Goal: Communication & Community: Answer question/provide support

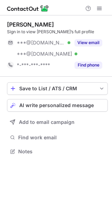
scroll to position [147, 112]
click at [66, 102] on button "AI write personalized message" at bounding box center [57, 105] width 101 height 13
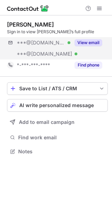
scroll to position [147, 112]
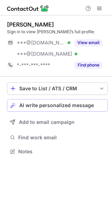
click at [73, 105] on span "AI write personalized message" at bounding box center [56, 105] width 74 height 6
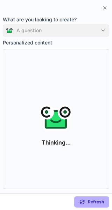
click at [102, 31] on div "A question" at bounding box center [56, 30] width 106 height 12
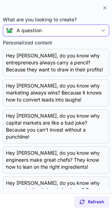
click at [94, 31] on div "A question" at bounding box center [55, 30] width 85 height 7
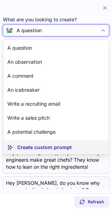
click at [36, 142] on article "Create custom prompt" at bounding box center [56, 147] width 106 height 14
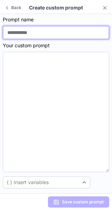
click at [64, 31] on input at bounding box center [56, 32] width 106 height 13
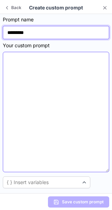
type input "*********"
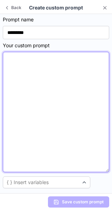
click at [61, 63] on textarea at bounding box center [56, 112] width 106 height 120
paste textarea "**********"
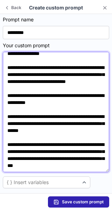
scroll to position [0, 0]
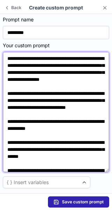
click at [55, 66] on textarea "**********" at bounding box center [56, 112] width 106 height 120
click at [29, 73] on textarea "**********" at bounding box center [56, 112] width 106 height 120
drag, startPoint x: 30, startPoint y: 71, endPoint x: 9, endPoint y: 75, distance: 21.7
click at [9, 75] on textarea "**********" at bounding box center [56, 112] width 106 height 120
click at [28, 73] on textarea "**********" at bounding box center [56, 112] width 106 height 120
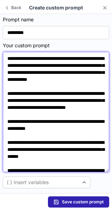
click at [29, 72] on textarea "**********" at bounding box center [56, 112] width 106 height 120
drag, startPoint x: 29, startPoint y: 72, endPoint x: 5, endPoint y: 72, distance: 24.5
click at [5, 72] on textarea "**********" at bounding box center [56, 112] width 106 height 120
click at [39, 65] on textarea "**********" at bounding box center [56, 112] width 106 height 120
drag, startPoint x: 58, startPoint y: 64, endPoint x: 21, endPoint y: 67, distance: 37.2
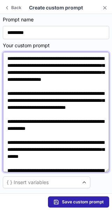
click at [21, 67] on textarea "**********" at bounding box center [56, 112] width 106 height 120
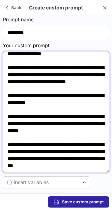
scroll to position [37, 0]
drag, startPoint x: 37, startPoint y: 117, endPoint x: 23, endPoint y: 120, distance: 14.8
click at [23, 120] on textarea "**********" at bounding box center [56, 112] width 106 height 120
click at [38, 119] on textarea "**********" at bounding box center [56, 112] width 106 height 120
click at [38, 118] on textarea "**********" at bounding box center [56, 112] width 106 height 120
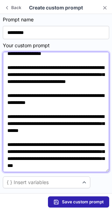
click at [38, 118] on textarea "**********" at bounding box center [56, 112] width 106 height 120
click at [37, 118] on textarea "**********" at bounding box center [56, 112] width 106 height 120
drag, startPoint x: 37, startPoint y: 118, endPoint x: 29, endPoint y: 119, distance: 7.8
click at [29, 119] on textarea "**********" at bounding box center [56, 112] width 106 height 120
paste textarea "******"
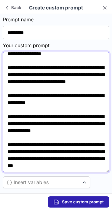
scroll to position [42, 0]
click at [44, 134] on textarea "**********" at bounding box center [56, 112] width 106 height 120
drag, startPoint x: 44, startPoint y: 134, endPoint x: 25, endPoint y: 137, distance: 18.7
click at [25, 137] on textarea "**********" at bounding box center [56, 112] width 106 height 120
paste textarea "**"
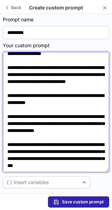
click at [24, 136] on textarea "**********" at bounding box center [56, 112] width 106 height 120
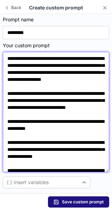
type textarea "**********"
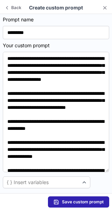
click at [74, 201] on span "Save custom prompt" at bounding box center [83, 202] width 42 height 6
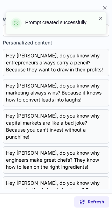
click at [100, 18] on span at bounding box center [101, 18] width 6 height 7
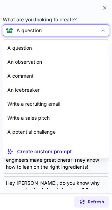
click at [98, 29] on div at bounding box center [103, 30] width 11 height 11
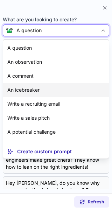
scroll to position [13, 0]
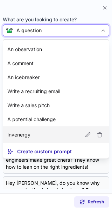
click at [76, 132] on article "Invenergy" at bounding box center [56, 134] width 106 height 17
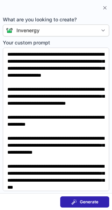
click at [85, 200] on span "Generate" at bounding box center [89, 202] width 19 height 6
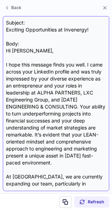
click at [31, 31] on div "Subject: Exciting Opportunities at Invenergy! Body: Hi Elijah, I hope this mess…" at bounding box center [56, 103] width 100 height 169
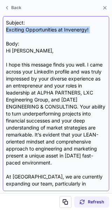
click at [31, 31] on div "Subject: Exciting Opportunities at Invenergy! Body: Hi Elijah, I hope this mess…" at bounding box center [56, 103] width 100 height 169
copy div "Exciting Opportunities at Invenergy!"
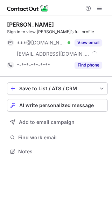
scroll to position [147, 112]
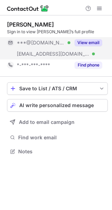
click at [92, 43] on button "View email" at bounding box center [88, 42] width 28 height 7
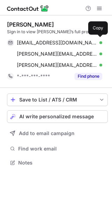
scroll to position [158, 112]
click at [92, 43] on div "[EMAIL_ADDRESS][DOMAIN_NAME] Verified" at bounding box center [59, 43] width 85 height 6
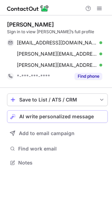
click at [86, 115] on span "AI write personalized message" at bounding box center [56, 117] width 74 height 6
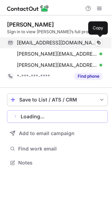
click at [39, 43] on span "[EMAIL_ADDRESS][DOMAIN_NAME]" at bounding box center [57, 43] width 80 height 6
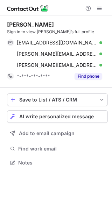
scroll to position [158, 112]
click at [86, 114] on span "AI write personalized message" at bounding box center [56, 117] width 74 height 6
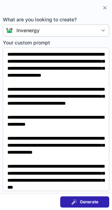
click at [85, 203] on span "Generate" at bounding box center [89, 202] width 19 height 6
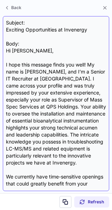
click at [12, 31] on div "Subject: Exciting Opportunities at Invenergy Body: Hi Erica, I hope this messag…" at bounding box center [56, 103] width 100 height 169
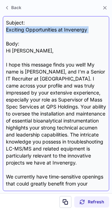
click at [12, 31] on div "Subject: Exciting Opportunities at Invenergy Body: Hi Erica, I hope this messag…" at bounding box center [56, 103] width 100 height 169
copy div "Exciting Opportunities at Invenergy"
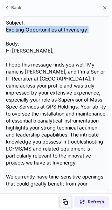
click at [66, 200] on span at bounding box center [66, 202] width 6 height 6
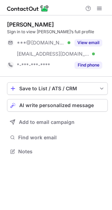
scroll to position [147, 112]
click at [85, 39] on div "View email" at bounding box center [86, 42] width 32 height 11
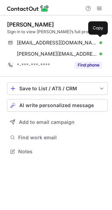
click at [85, 39] on div "kvnltrrll@gmail.com Verified Copy" at bounding box center [54, 42] width 95 height 11
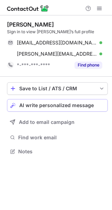
click at [98, 103] on div "AI write personalized message" at bounding box center [61, 105] width 85 height 6
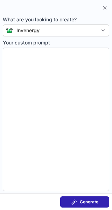
type textarea "**********"
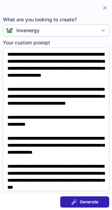
click at [92, 204] on span "Generate" at bounding box center [89, 202] width 19 height 6
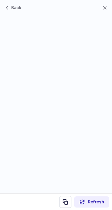
click at [15, 3] on section "Back" at bounding box center [56, 7] width 112 height 14
click at [9, 5] on button "Back" at bounding box center [13, 7] width 21 height 8
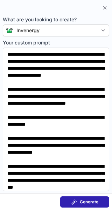
click at [93, 200] on span "Generate" at bounding box center [89, 202] width 19 height 6
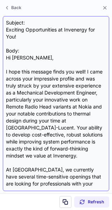
click at [33, 28] on div "Subject: Exciting Opportunities at Invenergy for You! Body: Hi Kevin, I hope th…" at bounding box center [56, 103] width 100 height 169
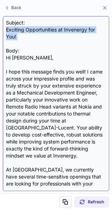
click at [33, 28] on div "Subject: Exciting Opportunities at Invenergy for You! Body: Hi Kevin, I hope th…" at bounding box center [56, 103] width 100 height 169
copy div "Exciting Opportunities at Invenergy for You!"
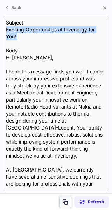
click at [63, 197] on button at bounding box center [65, 202] width 12 height 12
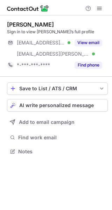
scroll to position [147, 112]
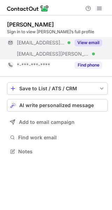
click at [91, 37] on div "View email" at bounding box center [86, 42] width 32 height 11
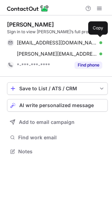
click at [91, 37] on div "[EMAIL_ADDRESS][DOMAIN_NAME] Verified Copy" at bounding box center [54, 42] width 95 height 11
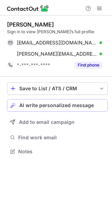
click at [95, 107] on div "AI write personalized message" at bounding box center [61, 105] width 85 height 6
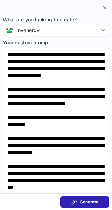
click at [88, 199] on span "Generate" at bounding box center [89, 202] width 19 height 6
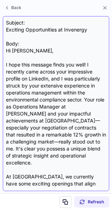
click at [42, 29] on div "Subject: Exciting Opportunities at Invenergy Body: Hi Shawn, I hope this messag…" at bounding box center [56, 103] width 100 height 169
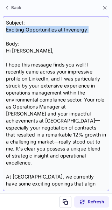
click at [42, 29] on div "Subject: Exciting Opportunities at Invenergy Body: Hi Shawn, I hope this messag…" at bounding box center [56, 103] width 100 height 169
copy div "Exciting Opportunities at Invenergy"
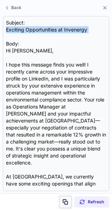
click at [66, 205] on button at bounding box center [65, 202] width 12 height 12
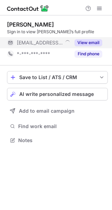
scroll to position [135, 112]
click at [98, 43] on button "View email" at bounding box center [88, 42] width 28 height 7
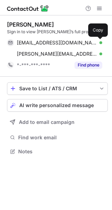
click at [98, 43] on span at bounding box center [99, 43] width 6 height 6
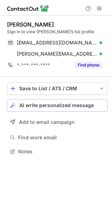
click at [95, 107] on div "AI write personalized message" at bounding box center [61, 105] width 85 height 6
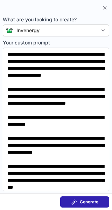
click at [91, 207] on button "Generate" at bounding box center [84, 201] width 49 height 11
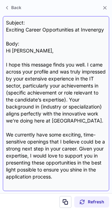
click at [25, 30] on div "Subject: Exciting Career Opportunities at Invenergy Body: Hi Samuel, I hope thi…" at bounding box center [56, 103] width 100 height 169
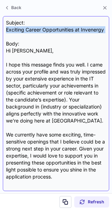
click at [25, 30] on div "Subject: Exciting Career Opportunities at Invenergy Body: Hi Samuel, I hope thi…" at bounding box center [56, 103] width 100 height 169
copy div "Exciting Career Opportunities at Invenergy"
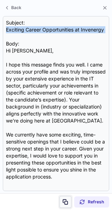
click at [69, 198] on button at bounding box center [65, 202] width 12 height 12
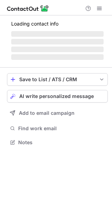
scroll to position [147, 112]
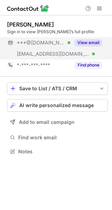
click at [97, 43] on button "View email" at bounding box center [88, 42] width 28 height 7
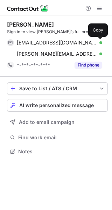
click at [97, 43] on span at bounding box center [99, 43] width 6 height 6
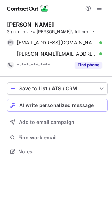
click at [88, 105] on span "AI write personalized message" at bounding box center [56, 105] width 74 height 6
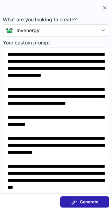
click at [91, 198] on button "Generate" at bounding box center [84, 201] width 49 height 11
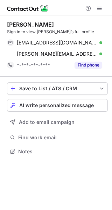
scroll to position [147, 112]
click at [95, 105] on div "AI write personalized message" at bounding box center [61, 105] width 85 height 6
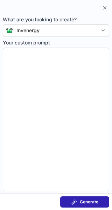
type textarea "**********"
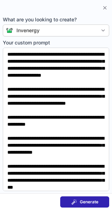
click at [95, 202] on span "Generate" at bounding box center [89, 202] width 19 height 6
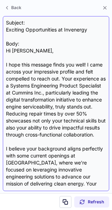
click at [37, 27] on div "Subject: Exciting Opportunities at Invenergy Body: Hi Anshaj, I hope this messa…" at bounding box center [56, 103] width 100 height 169
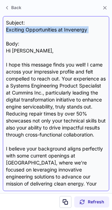
click at [37, 27] on div "Subject: Exciting Opportunities at Invenergy Body: Hi Anshaj, I hope this messa…" at bounding box center [56, 103] width 100 height 169
copy div "Exciting Opportunities at Invenergy"
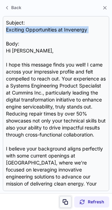
click at [66, 205] on button at bounding box center [65, 202] width 12 height 12
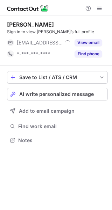
scroll to position [135, 112]
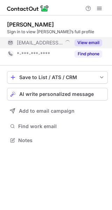
click at [88, 43] on button "View email" at bounding box center [88, 42] width 28 height 7
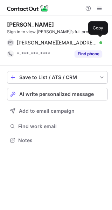
click at [88, 43] on span "heebner.benjamin@cleanharbors.com" at bounding box center [57, 43] width 80 height 6
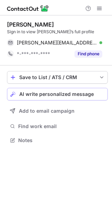
click at [81, 91] on span "AI write personalized message" at bounding box center [56, 94] width 74 height 6
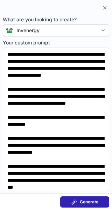
click at [88, 201] on span "Generate" at bounding box center [89, 202] width 19 height 6
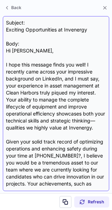
click at [26, 28] on div "Subject: Exciting Opportunities at Invenergy Body: Hi Benjamin, I hope this mes…" at bounding box center [56, 103] width 100 height 169
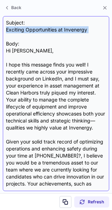
click at [26, 28] on div "Subject: Exciting Opportunities at Invenergy Body: Hi Benjamin, I hope this mes…" at bounding box center [56, 103] width 100 height 169
copy div "Exciting Opportunities at Invenergy"
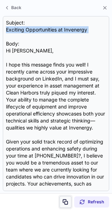
click at [65, 197] on button at bounding box center [65, 202] width 12 height 12
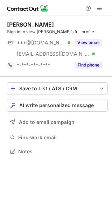
scroll to position [147, 112]
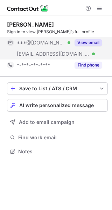
click at [88, 40] on button "View email" at bounding box center [88, 42] width 28 height 7
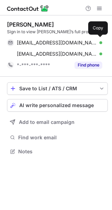
click at [88, 40] on div "[EMAIL_ADDRESS][DOMAIN_NAME] Verified" at bounding box center [59, 43] width 85 height 6
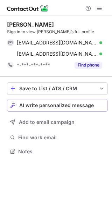
click at [76, 106] on span "AI write personalized message" at bounding box center [56, 105] width 74 height 6
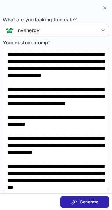
click at [76, 204] on span at bounding box center [74, 202] width 6 height 6
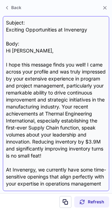
click at [29, 30] on div "Subject: Exciting Opportunities at Invenergy Body: Hi Bob, I hope this message …" at bounding box center [56, 103] width 100 height 169
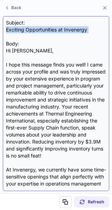
click at [29, 30] on div "Subject: Exciting Opportunities at Invenergy Body: Hi Bob, I hope this message …" at bounding box center [56, 103] width 100 height 169
copy div "Exciting Opportunities at Invenergy"
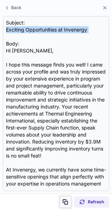
click at [60, 197] on button at bounding box center [65, 202] width 12 height 12
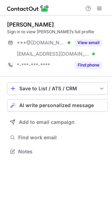
scroll to position [147, 112]
click at [85, 39] on div "View email" at bounding box center [86, 42] width 32 height 11
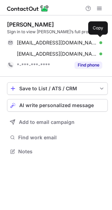
click at [85, 39] on div "pjmaroulis@gmail.com Verified Copy" at bounding box center [54, 42] width 95 height 11
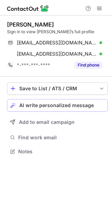
click at [94, 109] on button "AI write personalized message" at bounding box center [57, 105] width 101 height 13
click at [96, 107] on div "AI write personalized message" at bounding box center [61, 105] width 85 height 6
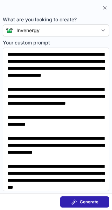
click at [83, 203] on span "Generate" at bounding box center [89, 202] width 19 height 6
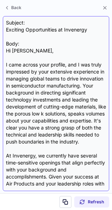
click at [37, 30] on div "Subject: Exciting Opportunities at Invenergy Body: Hi [PERSON_NAME], I came acr…" at bounding box center [56, 103] width 100 height 169
click at [37, 30] on div "Subject: Exciting Opportunities at Invenergy Body: Hi Peter, I came across your…" at bounding box center [56, 103] width 100 height 169
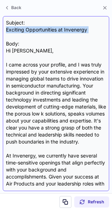
click at [37, 30] on div "Subject: Exciting Opportunities at Invenergy Body: Hi Peter, I came across your…" at bounding box center [56, 103] width 100 height 169
copy div "Exciting Opportunities at Invenergy"
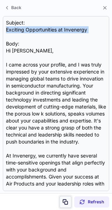
click at [64, 199] on span at bounding box center [66, 202] width 6 height 6
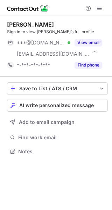
scroll to position [147, 112]
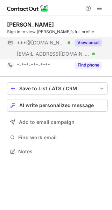
click at [91, 40] on button "View email" at bounding box center [88, 42] width 28 height 7
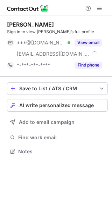
scroll to position [147, 112]
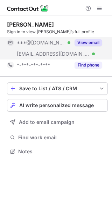
click at [82, 45] on button "View email" at bounding box center [88, 42] width 28 height 7
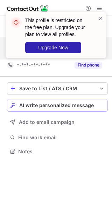
click at [94, 100] on button "AI write personalized message" at bounding box center [57, 105] width 101 height 13
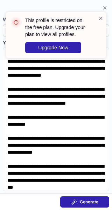
click at [91, 204] on span "Generate" at bounding box center [89, 202] width 19 height 6
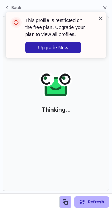
click at [100, 18] on span at bounding box center [101, 18] width 6 height 7
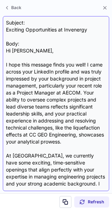
click at [35, 30] on div "Subject: Exciting Opportunities at Invenergy Body: Hi Sreya, I hope this messag…" at bounding box center [56, 103] width 100 height 169
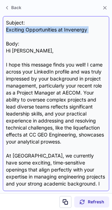
click at [35, 30] on div "Subject: Exciting Opportunities at Invenergy Body: Hi Sreya, I hope this messag…" at bounding box center [56, 103] width 100 height 169
copy div "Exciting Opportunities at Invenergy"
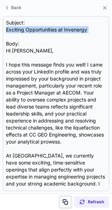
click at [65, 198] on button at bounding box center [65, 202] width 12 height 12
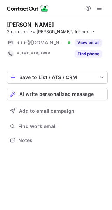
scroll to position [135, 112]
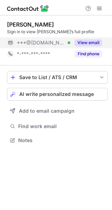
click at [94, 42] on button "View email" at bounding box center [88, 42] width 28 height 7
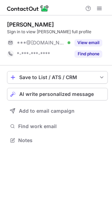
scroll to position [135, 112]
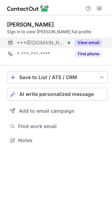
click at [87, 44] on button "View email" at bounding box center [88, 42] width 28 height 7
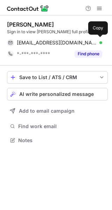
click at [87, 44] on div "eidtluis@gmail.com Verified" at bounding box center [59, 43] width 85 height 6
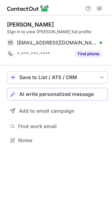
click at [88, 92] on span "AI write personalized message" at bounding box center [56, 94] width 74 height 6
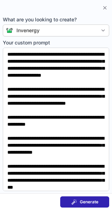
click at [94, 200] on span "Generate" at bounding box center [89, 202] width 19 height 6
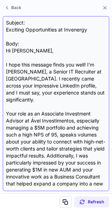
click at [18, 33] on div "Subject: Exciting Opportunities at Invenergy Body: Hi Luis, I hope this message…" at bounding box center [56, 103] width 100 height 169
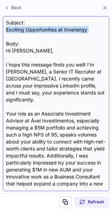
click at [18, 33] on div "Subject: Exciting Opportunities at Invenergy Body: Hi Luis, I hope this message…" at bounding box center [56, 103] width 100 height 169
copy div "Exciting Opportunities at Invenergy"
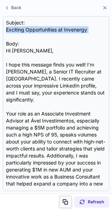
click at [68, 203] on span at bounding box center [66, 202] width 6 height 6
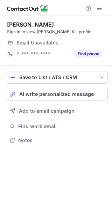
scroll to position [135, 112]
click at [92, 97] on button "AI write personalized message" at bounding box center [57, 94] width 101 height 13
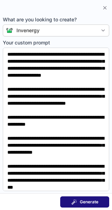
scroll to position [124, 112]
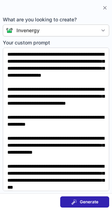
click at [89, 197] on button "Generate" at bounding box center [84, 201] width 49 height 11
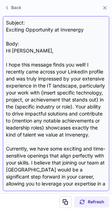
click at [29, 32] on div "Subject: Exciting Opportunity at Invenergy Body: Hi Arvin, I hope this message …" at bounding box center [56, 103] width 100 height 169
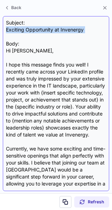
click at [29, 32] on div "Subject: Exciting Opportunity at Invenergy Body: Hi Arvin, I hope this message …" at bounding box center [56, 103] width 100 height 169
copy div "Exciting Opportunity at Invenergy"
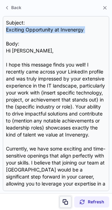
click at [66, 203] on span at bounding box center [66, 202] width 6 height 6
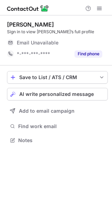
scroll to position [137, 112]
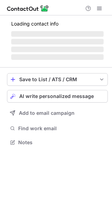
scroll to position [135, 112]
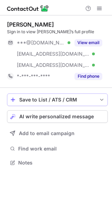
scroll to position [158, 112]
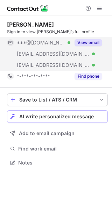
drag, startPoint x: 66, startPoint y: 113, endPoint x: 99, endPoint y: 42, distance: 79.2
click at [99, 42] on div "Jennifer Tyler Sign in to view Jennifer’s full profile ***@gmail.com Verified *…" at bounding box center [56, 94] width 112 height 158
click at [99, 42] on button "View email" at bounding box center [88, 42] width 28 height 7
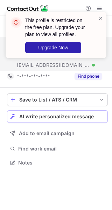
click at [88, 112] on button "AI write personalized message" at bounding box center [57, 116] width 101 height 13
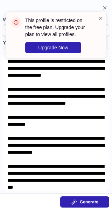
click at [97, 205] on button "Generate" at bounding box center [84, 201] width 49 height 11
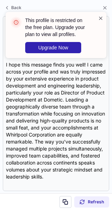
click at [100, 17] on span at bounding box center [101, 18] width 6 height 7
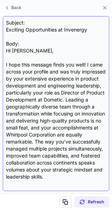
click at [15, 30] on div "Subject: Exciting Opportunities at Invenergy Body: Hi Jennifer, I hope this mes…" at bounding box center [56, 103] width 100 height 169
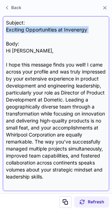
click at [15, 30] on div "Subject: Exciting Opportunities at Invenergy Body: Hi Jennifer, I hope this mes…" at bounding box center [56, 103] width 100 height 169
copy div "Exciting Opportunities at Invenergy"
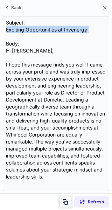
click at [67, 199] on span at bounding box center [66, 202] width 6 height 6
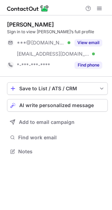
scroll to position [147, 112]
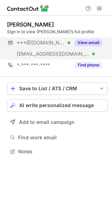
click at [99, 37] on div "View email" at bounding box center [86, 42] width 32 height 11
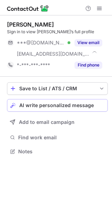
scroll to position [147, 112]
click at [70, 106] on span "AI write personalized message" at bounding box center [56, 105] width 74 height 6
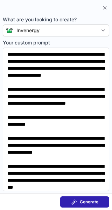
click at [93, 198] on button "Generate" at bounding box center [84, 201] width 49 height 11
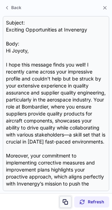
click at [67, 202] on span at bounding box center [66, 202] width 6 height 6
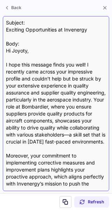
click at [30, 27] on div "Subject: Exciting Opportunities at Invenergy Body: Hi Joyoty, I hope this messa…" at bounding box center [56, 103] width 100 height 169
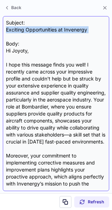
click at [30, 27] on div "Subject: Exciting Opportunities at Invenergy Body: Hi Joyoty, I hope this messa…" at bounding box center [56, 103] width 100 height 169
copy div "Exciting Opportunities at Invenergy"
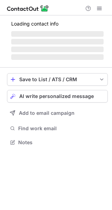
scroll to position [135, 112]
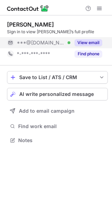
click at [91, 46] on button "View email" at bounding box center [88, 42] width 28 height 7
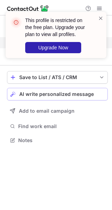
click at [86, 91] on span "AI write personalized message" at bounding box center [56, 94] width 74 height 6
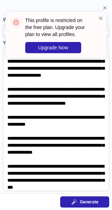
click at [102, 201] on button "Generate" at bounding box center [84, 201] width 49 height 11
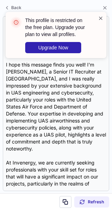
click at [100, 20] on span at bounding box center [101, 18] width 6 height 7
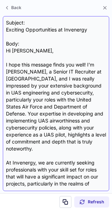
click at [60, 27] on div "Subject: Exciting Opportunities at Invenergy Body: Hi Christopher, I hope this …" at bounding box center [56, 103] width 100 height 169
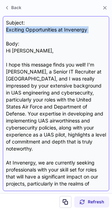
click at [60, 27] on div "Subject: Exciting Opportunities at Invenergy Body: Hi Christopher, I hope this …" at bounding box center [56, 103] width 100 height 169
copy div "Exciting Opportunities at Invenergy"
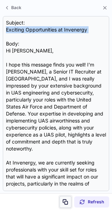
click at [69, 198] on button at bounding box center [65, 202] width 12 height 12
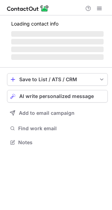
scroll to position [135, 112]
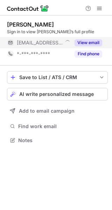
click at [97, 38] on div "View email" at bounding box center [86, 42] width 32 height 11
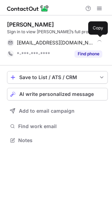
click at [97, 38] on div "progoski@mccallsinc.com Copy" at bounding box center [54, 42] width 95 height 11
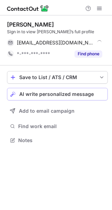
click at [91, 91] on span "AI write personalized message" at bounding box center [56, 94] width 74 height 6
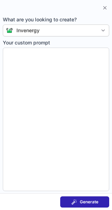
type textarea "**********"
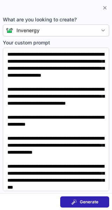
click at [82, 199] on span "Generate" at bounding box center [89, 202] width 19 height 6
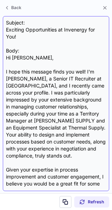
click at [31, 29] on div "Subject: Exciting Opportunities at Invenergy for You! Body: Hi Phillip, I hope …" at bounding box center [56, 103] width 100 height 169
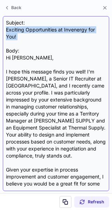
click at [31, 29] on div "Subject: Exciting Opportunities at Invenergy for You! Body: Hi Phillip, I hope …" at bounding box center [56, 103] width 100 height 169
copy div "Exciting Opportunities at Invenergy for You!"
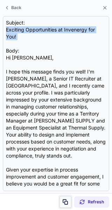
click at [66, 197] on button at bounding box center [65, 202] width 12 height 12
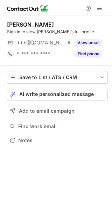
scroll to position [135, 112]
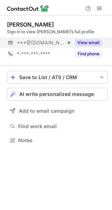
click at [86, 43] on button "View email" at bounding box center [88, 42] width 28 height 7
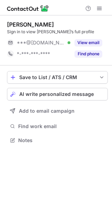
scroll to position [135, 112]
click at [72, 95] on span "AI write personalized message" at bounding box center [56, 94] width 74 height 6
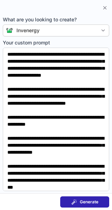
click at [96, 204] on span "Generate" at bounding box center [89, 202] width 19 height 6
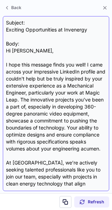
click at [42, 32] on div "Subject: Exciting Opportunities at Invenergy Body: Hi [PERSON_NAME], I hope thi…" at bounding box center [56, 103] width 100 height 169
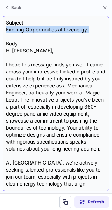
click at [42, 32] on div "Subject: Exciting Opportunities at Invenergy Body: Hi Paolo, I hope this messag…" at bounding box center [56, 103] width 100 height 169
copy div "Exciting Opportunities at Invenergy"
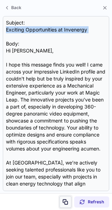
click at [66, 198] on button at bounding box center [65, 202] width 12 height 12
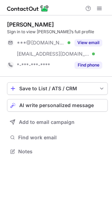
scroll to position [147, 112]
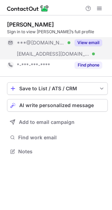
click at [95, 42] on button "View email" at bounding box center [88, 42] width 28 height 7
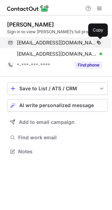
click at [95, 42] on button at bounding box center [98, 42] width 7 height 7
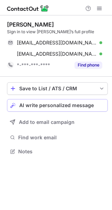
click at [94, 106] on div "AI write personalized message" at bounding box center [61, 105] width 85 height 6
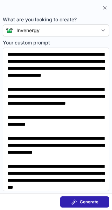
click at [93, 198] on button "Generate" at bounding box center [84, 201] width 49 height 11
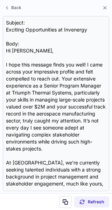
click at [39, 31] on div "Subject: Exciting Opportunities at Invenergy Body: Hi [PERSON_NAME], I hope thi…" at bounding box center [56, 103] width 100 height 169
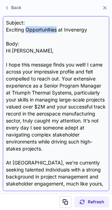
click at [39, 31] on div "Subject: Exciting Opportunities at Invenergy Body: Hi [PERSON_NAME], I hope thi…" at bounding box center [56, 103] width 100 height 169
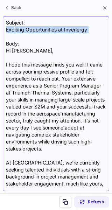
click at [39, 31] on div "Subject: Exciting Opportunities at Invenergy Body: Hi [PERSON_NAME], I hope thi…" at bounding box center [56, 103] width 100 height 169
copy div "Exciting Opportunities at Invenergy"
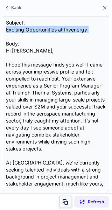
click at [63, 197] on button at bounding box center [65, 202] width 12 height 12
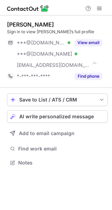
scroll to position [158, 112]
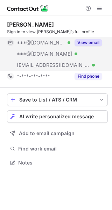
click at [95, 42] on button "View email" at bounding box center [88, 42] width 28 height 7
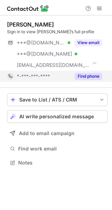
scroll to position [158, 112]
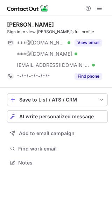
click at [70, 123] on div "Save to List / ATS / CRM List Select Lever Connect Greenhouse Connect Salesforc…" at bounding box center [57, 130] width 101 height 85
click at [70, 117] on span "AI write personalized message" at bounding box center [56, 117] width 74 height 6
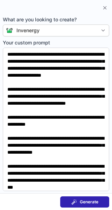
click at [84, 40] on span "Your custom prompt" at bounding box center [56, 42] width 106 height 7
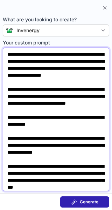
click at [84, 48] on textarea "**********" at bounding box center [56, 119] width 106 height 143
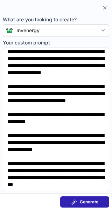
click at [89, 200] on span "Generate" at bounding box center [89, 202] width 19 height 6
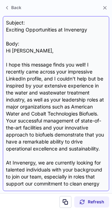
click at [38, 28] on div "Subject: Exciting Opportunities at Invenergy Body: Hi [PERSON_NAME], I hope thi…" at bounding box center [56, 103] width 100 height 169
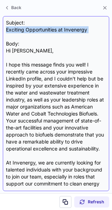
click at [38, 28] on div "Subject: Exciting Opportunities at Invenergy Body: Hi [PERSON_NAME], I hope thi…" at bounding box center [56, 103] width 100 height 169
copy div "Exciting Opportunities at Invenergy"
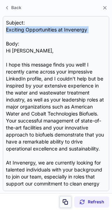
click at [66, 197] on button at bounding box center [65, 202] width 12 height 12
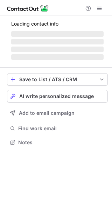
scroll to position [147, 112]
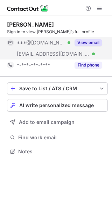
click at [95, 42] on button "View email" at bounding box center [88, 42] width 28 height 7
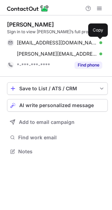
click at [95, 42] on button at bounding box center [98, 42] width 7 height 7
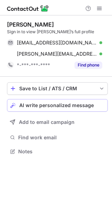
click at [93, 103] on div "AI write personalized message" at bounding box center [61, 105] width 85 height 6
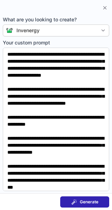
click at [93, 200] on span "Generate" at bounding box center [89, 202] width 19 height 6
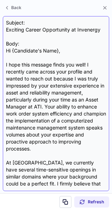
click at [18, 29] on div "Subject: Exciting Career Opportunity at Invenergy Body: Hi {Candidate's Name}, …" at bounding box center [56, 103] width 100 height 169
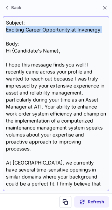
click at [18, 29] on div "Subject: Exciting Career Opportunity at Invenergy Body: Hi {Candidate's Name}, …" at bounding box center [56, 103] width 100 height 169
copy div "Exciting Career Opportunity at Invenergy"
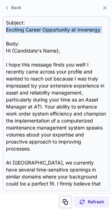
click at [63, 198] on button at bounding box center [65, 202] width 12 height 12
click at [64, 198] on button at bounding box center [65, 202] width 12 height 12
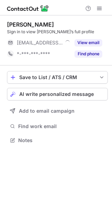
scroll to position [135, 112]
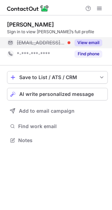
click at [87, 38] on div "View email" at bounding box center [86, 42] width 32 height 11
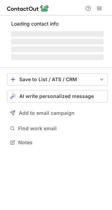
scroll to position [135, 112]
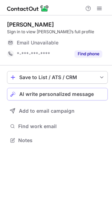
click at [83, 93] on span "AI write personalized message" at bounding box center [56, 94] width 74 height 6
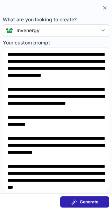
click at [88, 203] on span "Generate" at bounding box center [89, 202] width 19 height 6
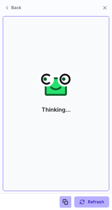
scroll to position [124, 112]
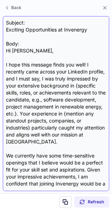
click at [27, 31] on div "Subject: Exciting Opportunities at Invenergy Body: Hi [PERSON_NAME], I hope thi…" at bounding box center [56, 103] width 100 height 169
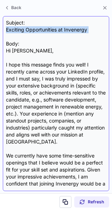
click at [27, 31] on div "Subject: Exciting Opportunities at Invenergy Body: Hi [PERSON_NAME], I hope thi…" at bounding box center [56, 103] width 100 height 169
copy div "Exciting Opportunities at Invenergy"
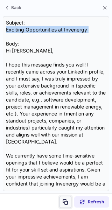
click at [68, 199] on span at bounding box center [66, 202] width 6 height 6
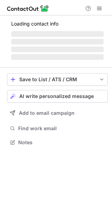
scroll to position [135, 112]
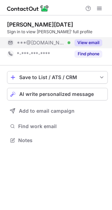
click at [80, 39] on button "View email" at bounding box center [88, 42] width 28 height 7
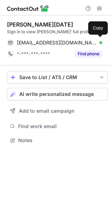
click at [80, 39] on div "[EMAIL_ADDRESS][DOMAIN_NAME] Verified Copy" at bounding box center [54, 42] width 95 height 11
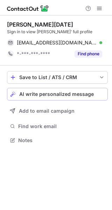
click at [91, 90] on button "AI write personalized message" at bounding box center [57, 94] width 101 height 13
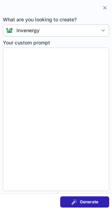
type textarea "**********"
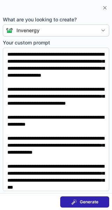
click at [89, 201] on span "Generate" at bounding box center [89, 202] width 19 height 6
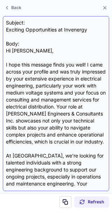
click at [40, 28] on div "Subject: Exciting Opportunities at Invenergy Body: Hi [PERSON_NAME], I hope thi…" at bounding box center [56, 103] width 100 height 169
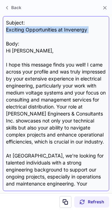
click at [40, 28] on div "Subject: Exciting Opportunities at Invenergy Body: Hi [PERSON_NAME], I hope thi…" at bounding box center [56, 103] width 100 height 169
copy div "Exciting Opportunities at Invenergy"
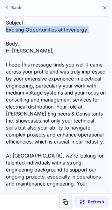
click at [65, 197] on button at bounding box center [65, 202] width 12 height 12
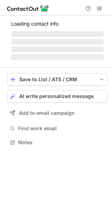
scroll to position [135, 112]
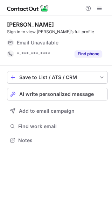
scroll to position [135, 112]
click at [86, 88] on button "AI write personalized message" at bounding box center [57, 94] width 101 height 13
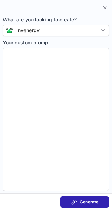
type textarea "**********"
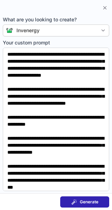
scroll to position [124, 112]
click at [94, 198] on button "Generate" at bounding box center [84, 201] width 49 height 11
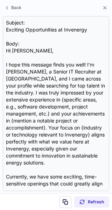
click at [54, 33] on div "Subject: Exciting Opportunities at Invenergy Body: Hi [PERSON_NAME], I hope thi…" at bounding box center [56, 103] width 100 height 169
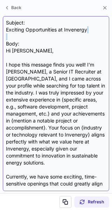
click at [54, 33] on div "Subject: Exciting Opportunities at Invenergy Body: Hi [PERSON_NAME], I hope thi…" at bounding box center [56, 103] width 100 height 169
click at [52, 27] on div "Subject: Exciting Opportunities at Invenergy Body: Hi [PERSON_NAME], I hope thi…" at bounding box center [56, 103] width 100 height 169
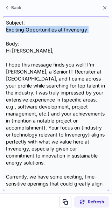
click at [52, 27] on div "Subject: Exciting Opportunities at Invenergy Body: Hi [PERSON_NAME], I hope thi…" at bounding box center [56, 103] width 100 height 169
copy div "Exciting Opportunities at Invenergy"
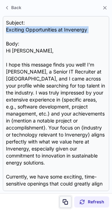
click at [65, 198] on button at bounding box center [65, 202] width 12 height 12
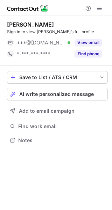
scroll to position [135, 112]
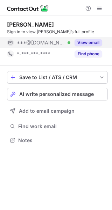
click at [90, 38] on div "View email" at bounding box center [86, 42] width 32 height 11
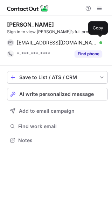
click at [90, 38] on div "[EMAIL_ADDRESS][DOMAIN_NAME] Verified Copy" at bounding box center [54, 42] width 95 height 11
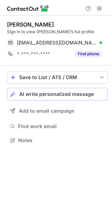
click at [95, 93] on div "AI write personalized message" at bounding box center [61, 94] width 85 height 6
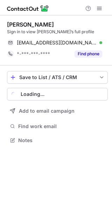
scroll to position [135, 112]
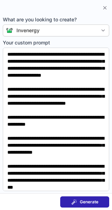
click at [91, 201] on span "Generate" at bounding box center [89, 202] width 19 height 6
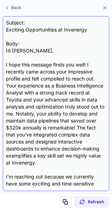
click at [28, 29] on div "Subject: Exciting Opportunities at Invenergy Body: Hi [PERSON_NAME], I hope thi…" at bounding box center [56, 103] width 100 height 169
click at [28, 29] on div "Subject: Exciting Opportunities at Invenergy Body: Hi Arun, I hope this message…" at bounding box center [56, 103] width 100 height 169
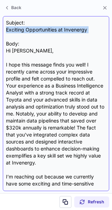
click at [28, 29] on div "Subject: Exciting Opportunities at Invenergy Body: Hi Arun, I hope this message…" at bounding box center [56, 103] width 100 height 169
copy div "Exciting Opportunities at Invenergy"
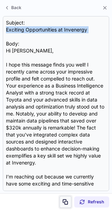
click at [65, 200] on span at bounding box center [66, 202] width 6 height 6
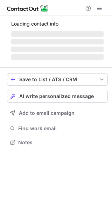
scroll to position [147, 112]
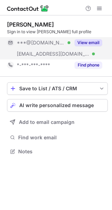
click at [98, 45] on button "View email" at bounding box center [88, 42] width 28 height 7
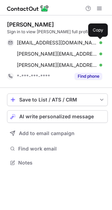
scroll to position [158, 112]
click at [98, 45] on button at bounding box center [98, 42] width 7 height 7
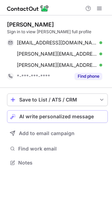
click at [77, 117] on span "AI write personalized message" at bounding box center [56, 117] width 74 height 6
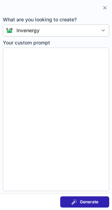
type textarea "**********"
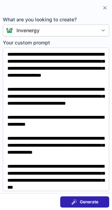
click at [99, 202] on button "Generate" at bounding box center [84, 201] width 49 height 11
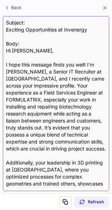
click at [35, 32] on div "Subject: Exciting Opportunities at Invenergy Body: Hi Edmond, I hope this messa…" at bounding box center [56, 103] width 100 height 169
click at [47, 49] on div "Subject: Exciting Opportunities at Invenergy Body: Hi Edmond, I hope this messa…" at bounding box center [56, 103] width 100 height 169
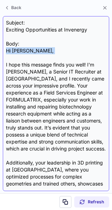
click at [47, 49] on div "Subject: Exciting Opportunities at Invenergy Body: Hi Edmond, I hope this messa…" at bounding box center [56, 103] width 100 height 169
copy div "Hi Edmond,"
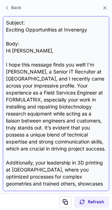
click at [42, 27] on div "Subject: Exciting Opportunities at Invenergy Body: Hi Edmond, I hope this messa…" at bounding box center [56, 103] width 100 height 169
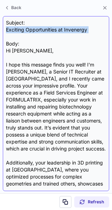
click at [42, 27] on div "Subject: Exciting Opportunities at Invenergy Body: Hi Edmond, I hope this messa…" at bounding box center [56, 103] width 100 height 169
copy div "Exciting Opportunities at Invenergy"
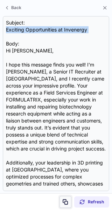
click at [64, 199] on span at bounding box center [66, 202] width 6 height 6
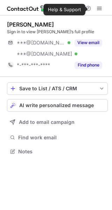
scroll to position [147, 112]
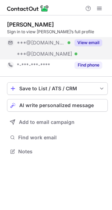
click at [91, 42] on button "View email" at bounding box center [88, 42] width 28 height 7
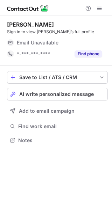
scroll to position [135, 112]
click at [83, 94] on span "AI write personalized message" at bounding box center [56, 94] width 74 height 6
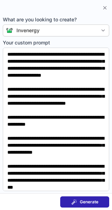
click at [95, 199] on span "Generate" at bounding box center [89, 202] width 19 height 6
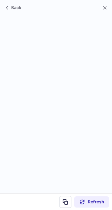
scroll to position [124, 112]
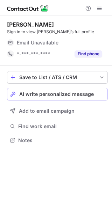
scroll to position [135, 112]
click at [86, 95] on span "AI write personalized message" at bounding box center [56, 94] width 74 height 6
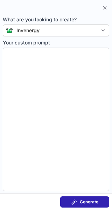
type textarea "**********"
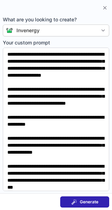
click at [98, 199] on span "Generate" at bounding box center [89, 202] width 19 height 6
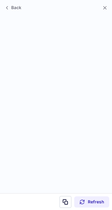
scroll to position [124, 112]
click at [103, 8] on span at bounding box center [105, 8] width 6 height 6
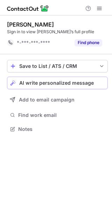
click at [85, 80] on span "AI write personalized message" at bounding box center [56, 83] width 74 height 6
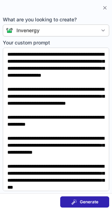
click at [94, 203] on span "Generate" at bounding box center [89, 202] width 19 height 6
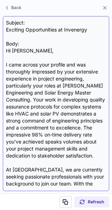
click at [40, 33] on div "Subject: Exciting Opportunities at Invenergy Body: Hi Felix, I came across your…" at bounding box center [56, 103] width 100 height 169
click at [42, 26] on div "Subject: Exciting Opportunities at Invenergy Body: Hi Felix, I came across your…" at bounding box center [56, 103] width 100 height 169
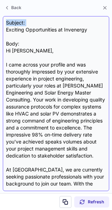
click at [42, 26] on div "Subject: Exciting Opportunities at Invenergy Body: Hi Felix, I came across your…" at bounding box center [56, 103] width 100 height 169
click at [40, 31] on div "Subject: Exciting Opportunities at Invenergy Body: Hi Felix, I came across your…" at bounding box center [56, 103] width 100 height 169
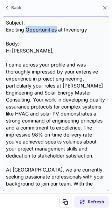
click at [40, 31] on div "Subject: Exciting Opportunities at Invenergy Body: Hi Felix, I came across your…" at bounding box center [56, 103] width 100 height 169
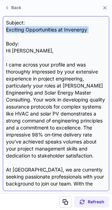
click at [40, 31] on div "Subject: Exciting Opportunities at Invenergy Body: Hi Felix, I came across your…" at bounding box center [56, 103] width 100 height 169
copy div "Exciting Opportunities at Invenergy"
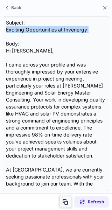
click at [65, 203] on span at bounding box center [66, 202] width 6 height 6
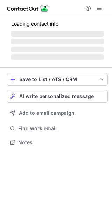
scroll to position [147, 112]
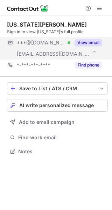
click at [94, 39] on button "View email" at bounding box center [88, 42] width 28 height 7
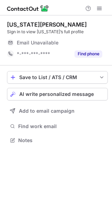
scroll to position [135, 112]
click at [69, 97] on button "AI write personalized message" at bounding box center [57, 94] width 101 height 13
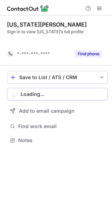
scroll to position [124, 112]
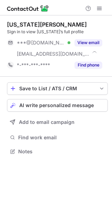
scroll to position [147, 112]
click at [84, 100] on button "AI write personalized message" at bounding box center [57, 105] width 101 height 13
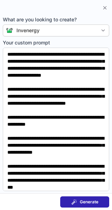
click at [87, 202] on span "Generate" at bounding box center [89, 202] width 19 height 6
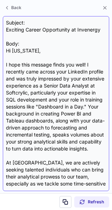
click at [38, 28] on div "Subject: Exciting Career Opportunity at Invenergy Body: Hi Virginia, I hope thi…" at bounding box center [56, 103] width 100 height 169
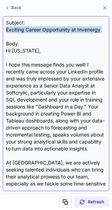
click at [38, 28] on div "Subject: Exciting Career Opportunity at Invenergy Body: Hi Virginia, I hope thi…" at bounding box center [56, 103] width 100 height 169
copy div "Exciting Career Opportunity at Invenergy"
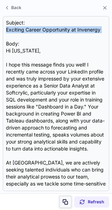
click at [66, 196] on button at bounding box center [65, 202] width 12 height 12
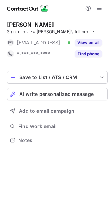
scroll to position [135, 112]
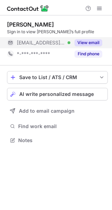
click at [98, 41] on button "View email" at bounding box center [88, 42] width 28 height 7
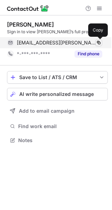
click at [98, 41] on span at bounding box center [99, 43] width 6 height 6
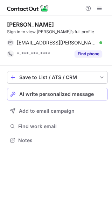
click at [74, 95] on span "AI write personalized message" at bounding box center [56, 94] width 74 height 6
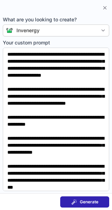
click at [85, 202] on span "Generate" at bounding box center [89, 202] width 19 height 6
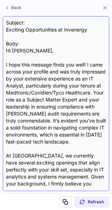
click at [38, 31] on div "Subject: Exciting Opportunities at Invenergy Body: Hi Leah, I hope this message…" at bounding box center [56, 103] width 100 height 169
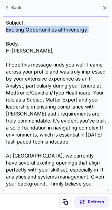
click at [38, 31] on div "Subject: Exciting Opportunities at Invenergy Body: Hi Leah, I hope this message…" at bounding box center [56, 103] width 100 height 169
copy div "Exciting Opportunities at Invenergy"
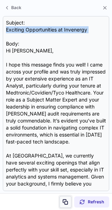
click at [65, 200] on span at bounding box center [66, 202] width 6 height 6
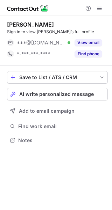
scroll to position [135, 112]
click at [79, 37] on div "View email" at bounding box center [86, 42] width 32 height 11
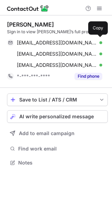
scroll to position [158, 112]
click at [79, 37] on div "nguyensamantha1795@gmail.com Verified Copy" at bounding box center [54, 42] width 95 height 11
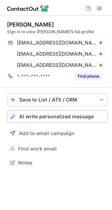
click at [69, 113] on button "AI write personalized message" at bounding box center [57, 116] width 101 height 13
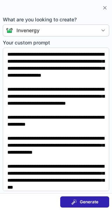
click at [98, 198] on button "Generate" at bounding box center [84, 201] width 49 height 11
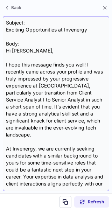
click at [22, 27] on div "Subject: Exciting Opportunities at Invenergy Body: Hi Samantha, I hope this mes…" at bounding box center [56, 103] width 100 height 169
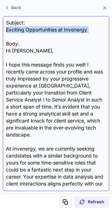
click at [22, 27] on div "Subject: Exciting Opportunities at Invenergy Body: Hi Samantha, I hope this mes…" at bounding box center [56, 103] width 100 height 169
copy div "Exciting Opportunities at Invenergy"
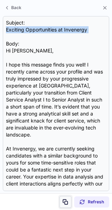
click at [64, 200] on span at bounding box center [66, 202] width 6 height 6
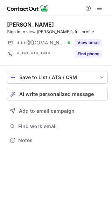
scroll to position [135, 112]
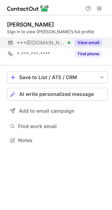
click at [93, 40] on button "View email" at bounding box center [88, 42] width 28 height 7
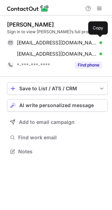
scroll to position [147, 112]
click at [93, 40] on div "[EMAIL_ADDRESS][DOMAIN_NAME] Verified" at bounding box center [59, 43] width 85 height 6
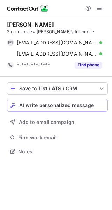
click at [85, 102] on button "AI write personalized message" at bounding box center [57, 105] width 101 height 13
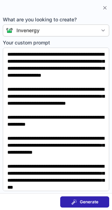
click at [87, 198] on button "Generate" at bounding box center [84, 201] width 49 height 11
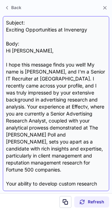
click at [25, 31] on div "Subject: Exciting Opportunities at Invenergy Body: Hi [PERSON_NAME], I hope thi…" at bounding box center [56, 103] width 100 height 169
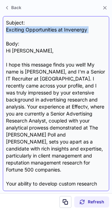
click at [25, 31] on div "Subject: Exciting Opportunities at Invenergy Body: Hi Michael, I hope this mess…" at bounding box center [56, 103] width 100 height 169
copy div "Exciting Opportunities at Invenergy"
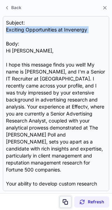
click at [63, 199] on span at bounding box center [66, 202] width 6 height 6
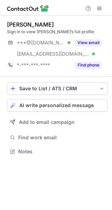
scroll to position [147, 112]
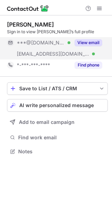
click at [96, 43] on button "View email" at bounding box center [88, 42] width 28 height 7
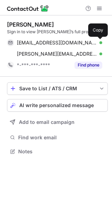
click at [96, 43] on span at bounding box center [99, 43] width 6 height 6
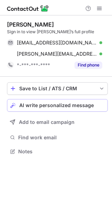
click at [78, 104] on span "AI write personalized message" at bounding box center [56, 105] width 74 height 6
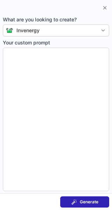
type textarea "**********"
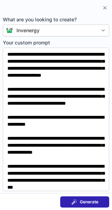
click at [91, 205] on button "Generate" at bounding box center [84, 201] width 49 height 11
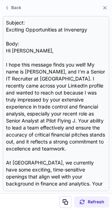
click at [47, 31] on div "Subject: Exciting Opportunities at Invenergy Body: Hi Patrick, I hope this mess…" at bounding box center [56, 103] width 100 height 169
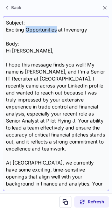
click at [47, 31] on div "Subject: Exciting Opportunities at Invenergy Body: Hi Patrick, I hope this mess…" at bounding box center [56, 103] width 100 height 169
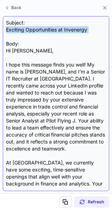
click at [47, 31] on div "Subject: Exciting Opportunities at Invenergy Body: Hi Patrick, I hope this mess…" at bounding box center [56, 103] width 100 height 169
copy div "Exciting Opportunities at Invenergy"
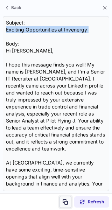
click at [65, 197] on button at bounding box center [65, 202] width 12 height 12
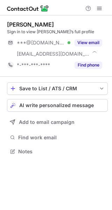
scroll to position [147, 112]
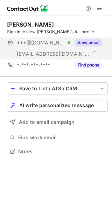
click at [91, 38] on div "View email" at bounding box center [86, 42] width 32 height 11
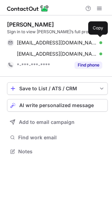
click at [91, 38] on div "[EMAIL_ADDRESS][DOMAIN_NAME] Verified Copy" at bounding box center [54, 42] width 95 height 11
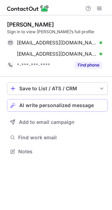
click at [85, 106] on span "AI write personalized message" at bounding box center [56, 105] width 74 height 6
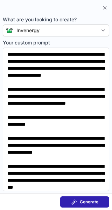
click at [90, 198] on button "Generate" at bounding box center [84, 201] width 49 height 11
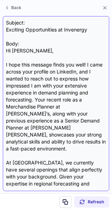
click at [58, 30] on div "Subject: Exciting Opportunities at Invenergy Body: Hi Brittany, I hope this mes…" at bounding box center [56, 103] width 100 height 169
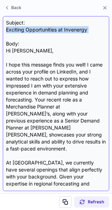
click at [58, 30] on div "Subject: Exciting Opportunities at Invenergy Body: Hi Brittany, I hope this mes…" at bounding box center [56, 103] width 100 height 169
copy div "Exciting Opportunities at Invenergy"
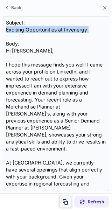
click at [64, 198] on button at bounding box center [65, 202] width 12 height 12
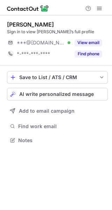
scroll to position [135, 112]
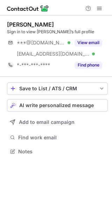
scroll to position [147, 112]
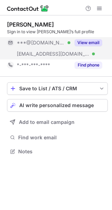
click at [96, 43] on button "View email" at bounding box center [88, 42] width 28 height 7
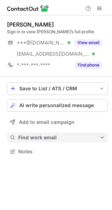
scroll to position [147, 112]
click at [70, 129] on div "Save to List / ATS / CRM List Select Lever Connect Greenhouse Connect Salesforc…" at bounding box center [57, 119] width 101 height 85
click at [70, 136] on span "Find work email" at bounding box center [58, 137] width 81 height 6
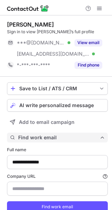
scroll to position [221, 107]
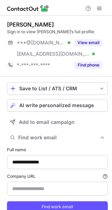
type input "*******"
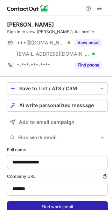
click at [60, 205] on button "Find work email" at bounding box center [57, 206] width 101 height 11
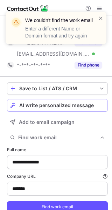
click at [76, 100] on button "AI write personalized message" at bounding box center [57, 105] width 101 height 13
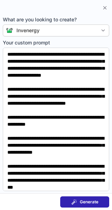
click at [86, 197] on button "Generate" at bounding box center [84, 201] width 49 height 11
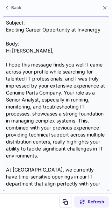
click at [58, 29] on div "Subject: Exciting Career Opportunity at Invenergy Body: Hi Daniel, I hope this …" at bounding box center [56, 103] width 100 height 169
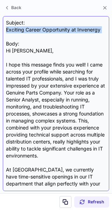
click at [58, 29] on div "Subject: Exciting Career Opportunity at Invenergy Body: Hi Daniel, I hope this …" at bounding box center [56, 103] width 100 height 169
copy div "Exciting Career Opportunity at Invenergy"
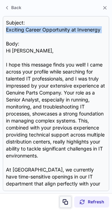
click at [64, 196] on button at bounding box center [65, 202] width 12 height 12
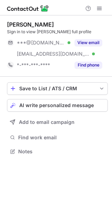
scroll to position [147, 112]
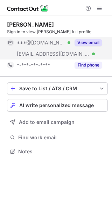
click at [94, 43] on button "View email" at bounding box center [88, 42] width 28 height 7
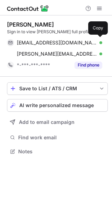
click at [94, 43] on div "henrycleigh@gmail.com Verified" at bounding box center [59, 43] width 85 height 6
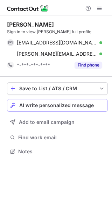
click at [80, 105] on span "AI write personalized message" at bounding box center [56, 105] width 74 height 6
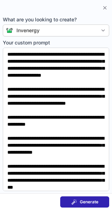
click at [93, 203] on span "Generate" at bounding box center [89, 202] width 19 height 6
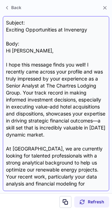
click at [23, 30] on div "Subject: Exciting Opportunities at Invenergy Body: Hi Henry, I hope this messag…" at bounding box center [56, 103] width 100 height 169
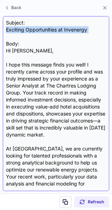
click at [23, 30] on div "Subject: Exciting Opportunities at Invenergy Body: Hi Henry, I hope this messag…" at bounding box center [56, 103] width 100 height 169
copy div "Exciting Opportunities at Invenergy"
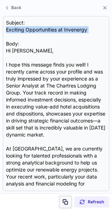
click at [66, 199] on span at bounding box center [66, 202] width 6 height 6
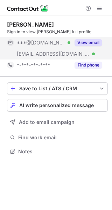
scroll to position [147, 112]
click at [86, 38] on div "View email" at bounding box center [86, 42] width 32 height 11
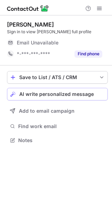
scroll to position [135, 112]
click at [74, 95] on span "AI write personalized message" at bounding box center [56, 94] width 74 height 6
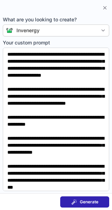
click at [91, 203] on span "Generate" at bounding box center [89, 202] width 19 height 6
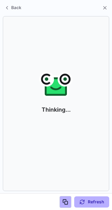
scroll to position [124, 112]
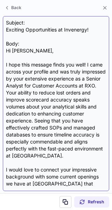
click at [30, 30] on div "Subject: Exciting Opportunities at Invenergy! Body: Hi Jordan, I hope this mess…" at bounding box center [56, 103] width 100 height 169
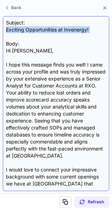
click at [30, 30] on div "Subject: Exciting Opportunities at Invenergy! Body: Hi Jordan, I hope this mess…" at bounding box center [56, 103] width 100 height 169
copy div "Exciting Opportunities at Invenergy!"
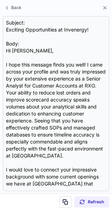
click at [64, 194] on section "Refresh" at bounding box center [56, 201] width 112 height 17
click at [65, 199] on span at bounding box center [66, 202] width 6 height 6
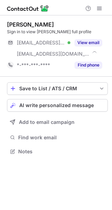
scroll to position [147, 112]
click at [94, 34] on div "Sign in to view [PERSON_NAME] full profile" at bounding box center [57, 32] width 101 height 6
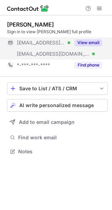
click at [91, 42] on button "View email" at bounding box center [88, 42] width 28 height 7
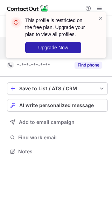
click at [91, 42] on div "This profile is restricted on the free plan. Upgrade your plan to view all prof…" at bounding box center [60, 35] width 71 height 36
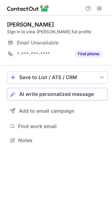
scroll to position [135, 112]
click at [76, 90] on button "AI write personalized message" at bounding box center [57, 94] width 101 height 13
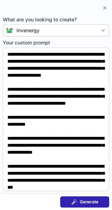
click at [97, 198] on button "Generate" at bounding box center [84, 201] width 49 height 11
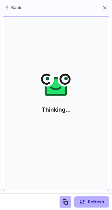
scroll to position [124, 112]
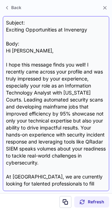
click at [37, 31] on div "Subject: Exciting Opportunities at Invenergy Body: Hi Ahmed, I hope this messag…" at bounding box center [56, 103] width 100 height 169
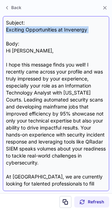
click at [37, 31] on div "Subject: Exciting Opportunities at Invenergy Body: Hi Ahmed, I hope this messag…" at bounding box center [56, 103] width 100 height 169
copy div "Exciting Opportunities at Invenergy"
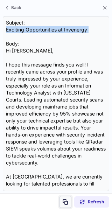
click at [65, 200] on span at bounding box center [66, 202] width 6 height 6
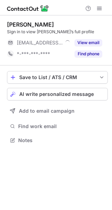
scroll to position [135, 112]
click at [90, 92] on span "AI write personalized message" at bounding box center [56, 94] width 74 height 6
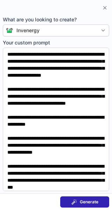
click at [92, 197] on button "Generate" at bounding box center [84, 201] width 49 height 11
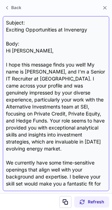
click at [46, 28] on div "Subject: Exciting Opportunities at Invenergy Body: Hi [PERSON_NAME], I hope thi…" at bounding box center [56, 103] width 100 height 169
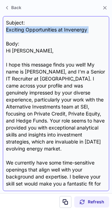
click at [46, 28] on div "Subject: Exciting Opportunities at Invenergy Body: Hi [PERSON_NAME], I hope thi…" at bounding box center [56, 103] width 100 height 169
copy div "Exciting Opportunities at Invenergy"
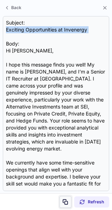
click at [66, 197] on button at bounding box center [65, 202] width 12 height 12
